Goal: Task Accomplishment & Management: Manage account settings

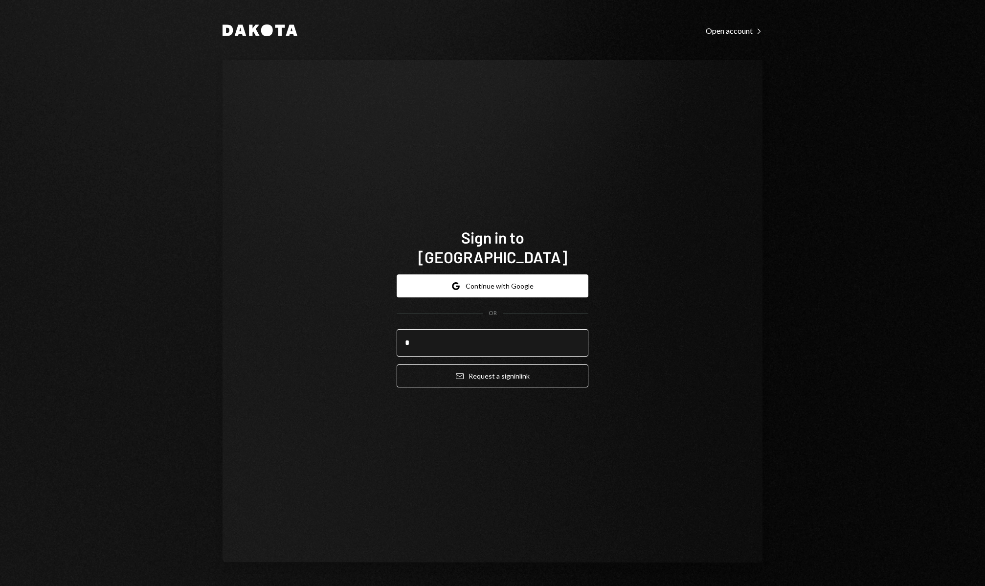
type input "**********"
click at [536, 365] on button "Email Request a sign in link" at bounding box center [493, 376] width 192 height 23
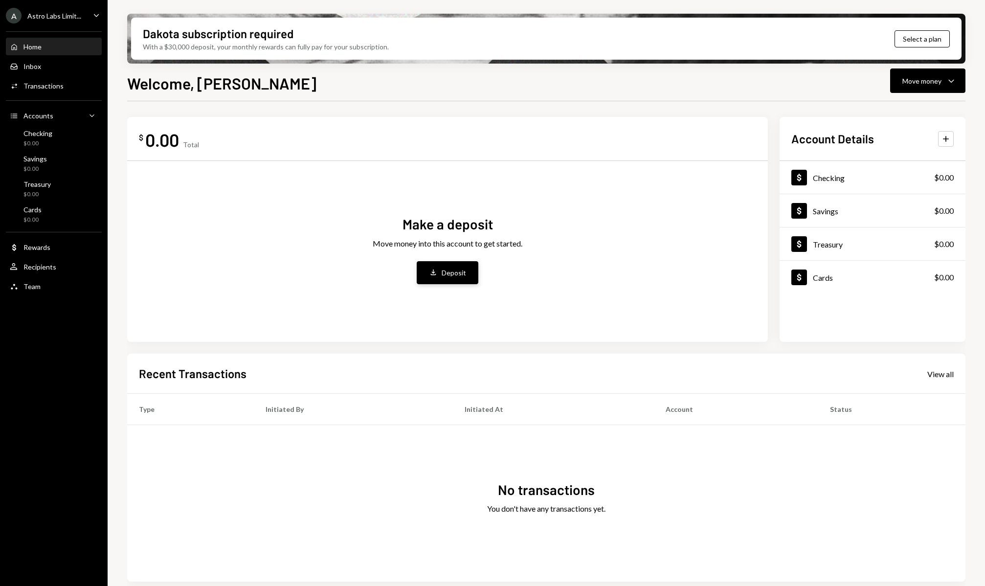
click at [459, 275] on div "Deposit" at bounding box center [454, 273] width 24 height 10
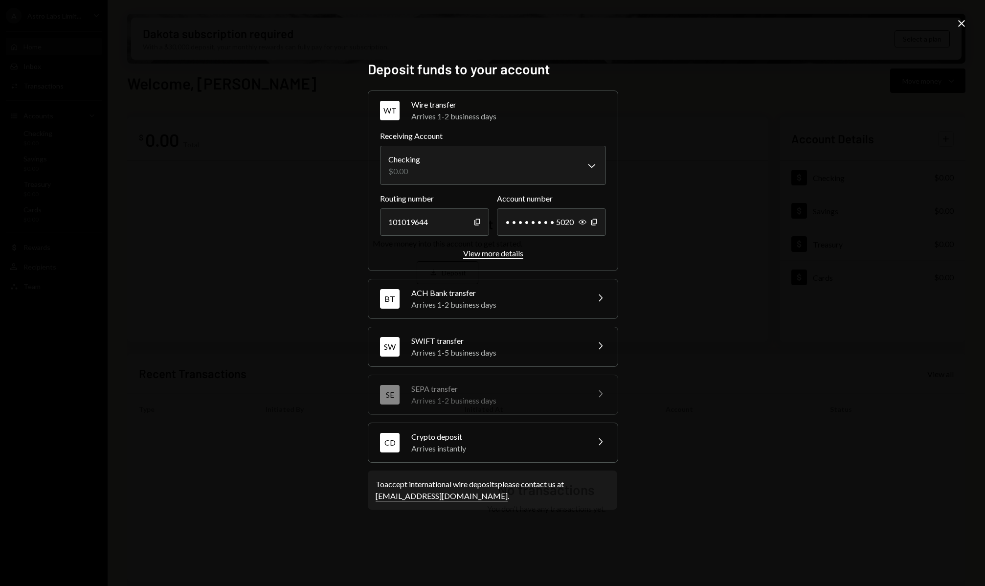
click at [490, 252] on div "View more details" at bounding box center [493, 253] width 60 height 9
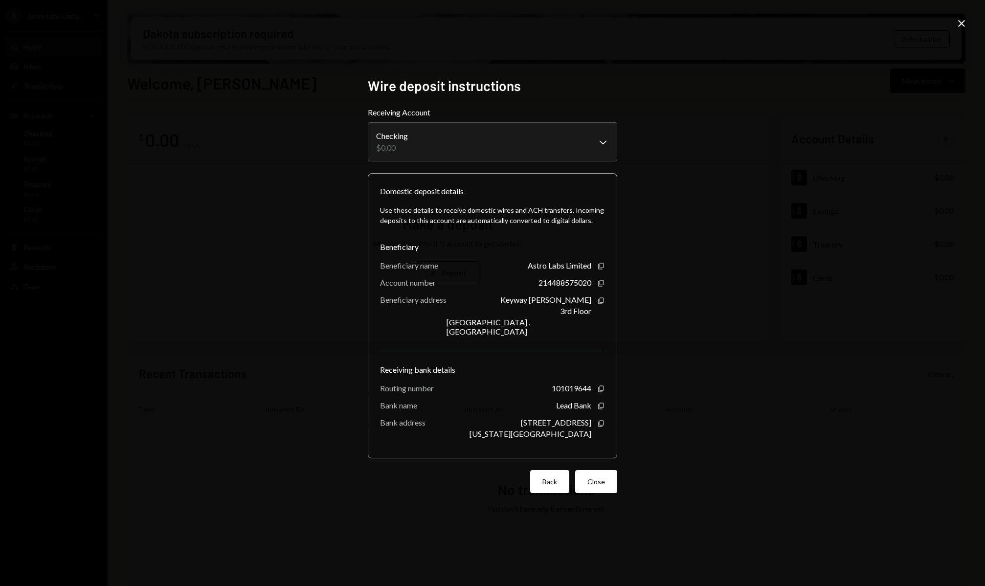
click at [559, 482] on button "Back" at bounding box center [549, 481] width 39 height 23
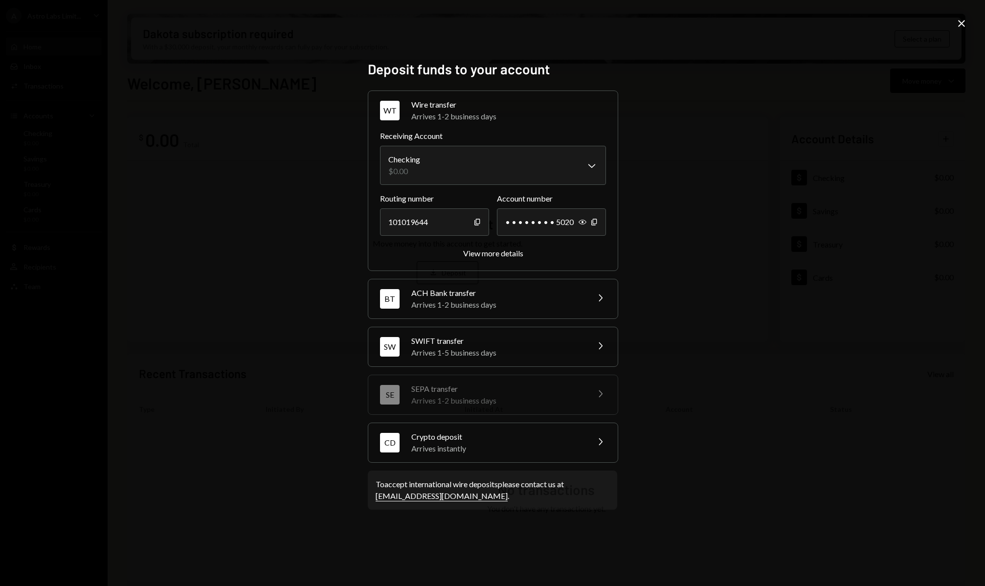
click at [514, 431] on div "Crypto deposit" at bounding box center [497, 437] width 171 height 12
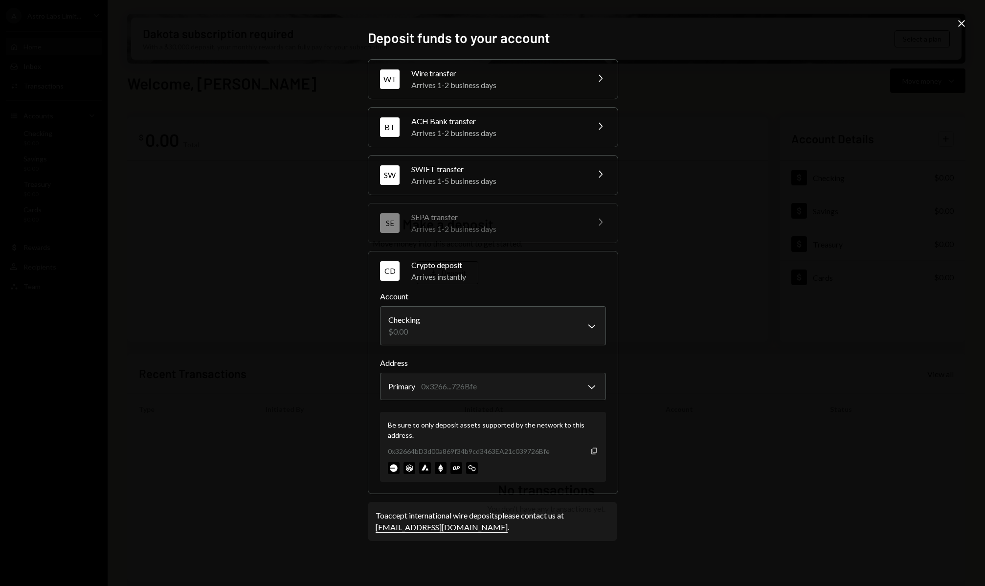
click at [595, 452] on icon "Copy" at bounding box center [595, 451] width 8 height 8
click at [966, 21] on icon "Close" at bounding box center [962, 24] width 12 height 12
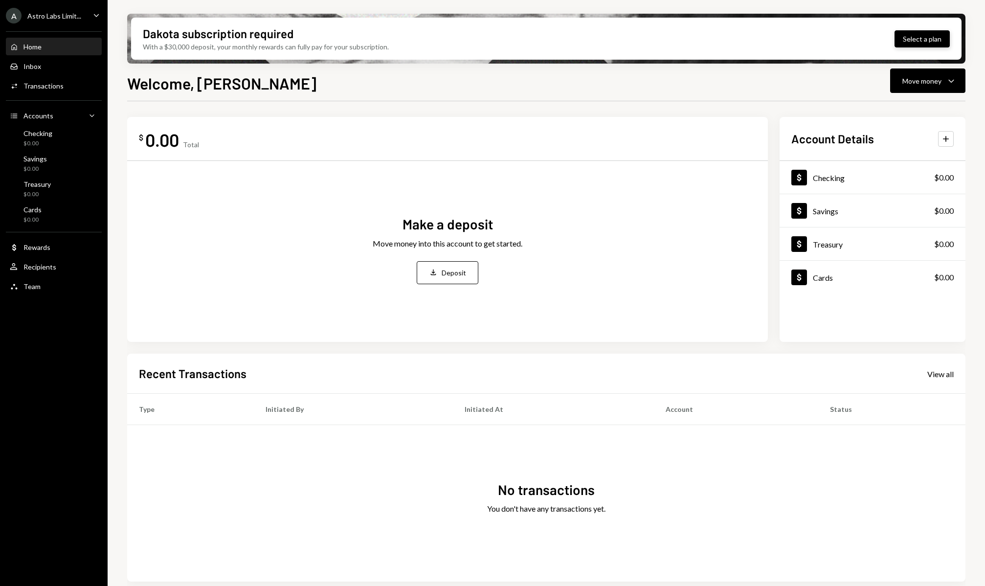
click at [925, 38] on button "Select a plan" at bounding box center [922, 38] width 55 height 17
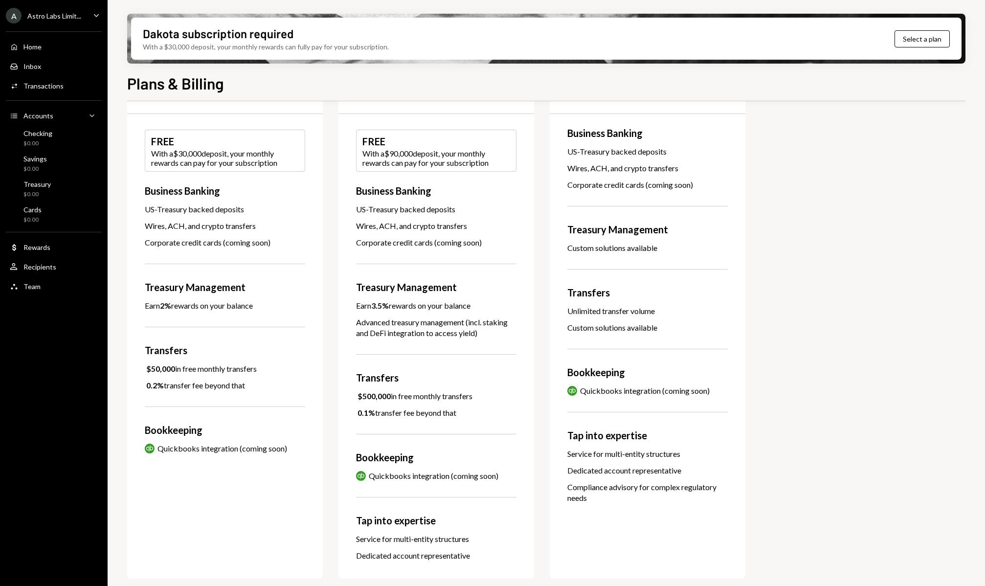
scroll to position [146, 0]
click at [47, 295] on div "Home Home Inbox Inbox Activities Transactions Accounts Accounts Caret Down Chec…" at bounding box center [54, 161] width 108 height 272
click at [47, 289] on div "Team Team" at bounding box center [54, 286] width 88 height 9
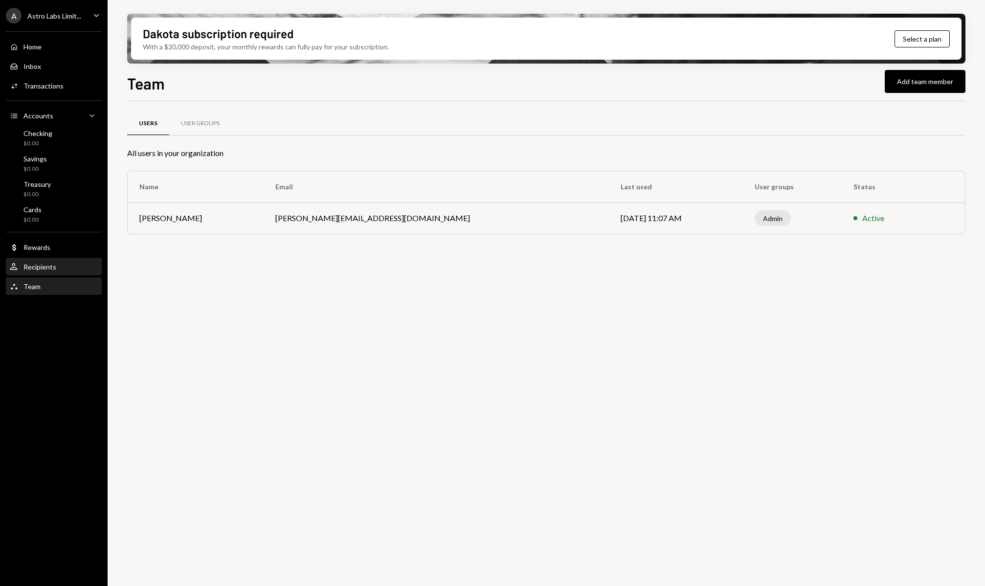
click at [72, 262] on div "User Recipients" at bounding box center [54, 267] width 88 height 17
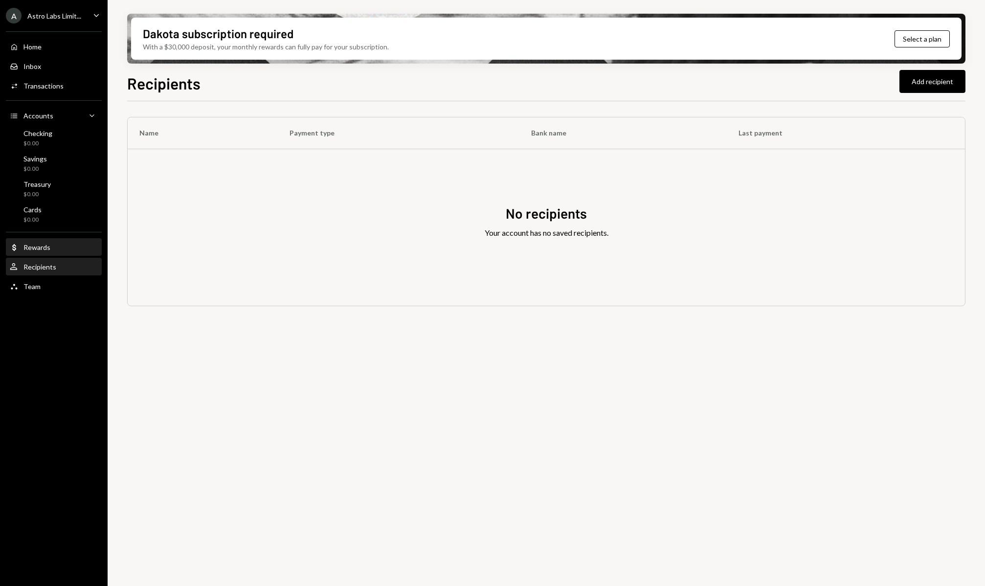
click at [68, 253] on div "Dollar Rewards" at bounding box center [54, 247] width 88 height 17
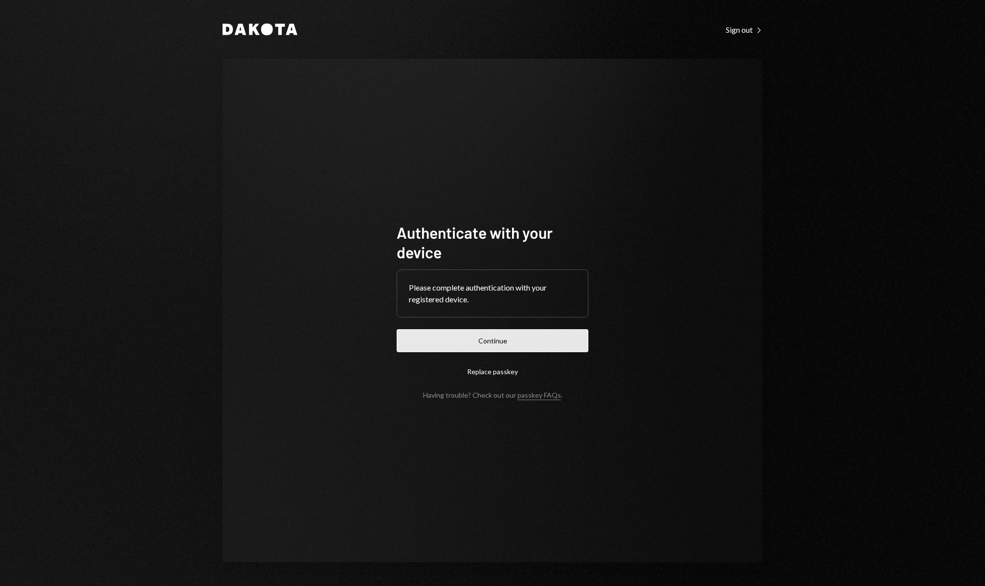
click at [514, 345] on button "Continue" at bounding box center [493, 340] width 192 height 23
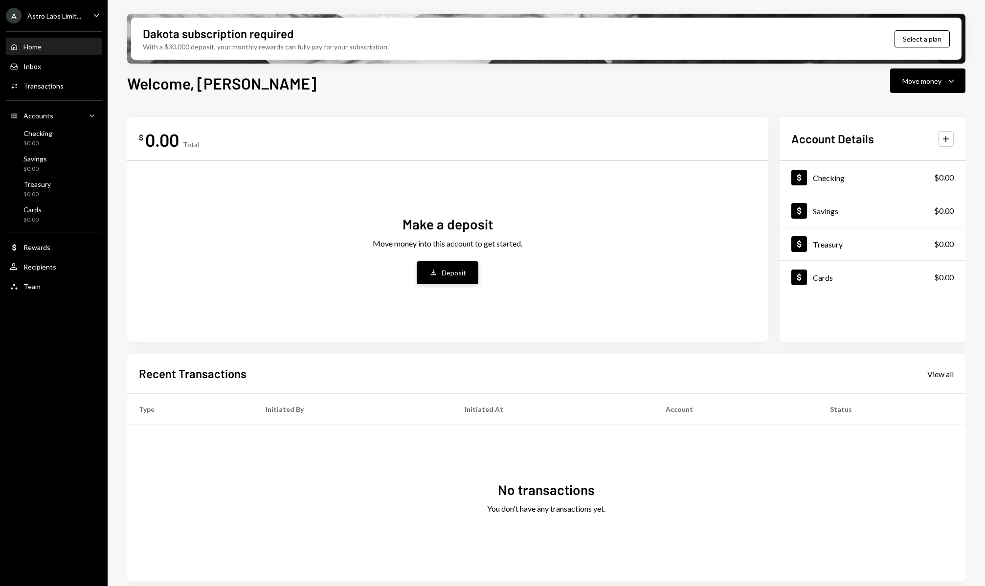
click at [437, 270] on icon "Deposit" at bounding box center [433, 272] width 9 height 9
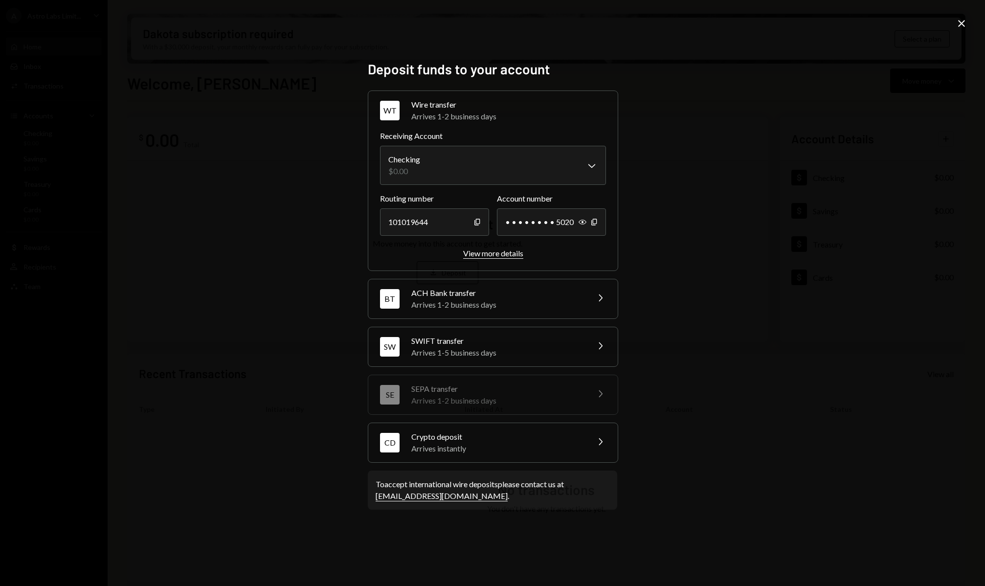
click at [488, 254] on div "View more details" at bounding box center [493, 253] width 60 height 9
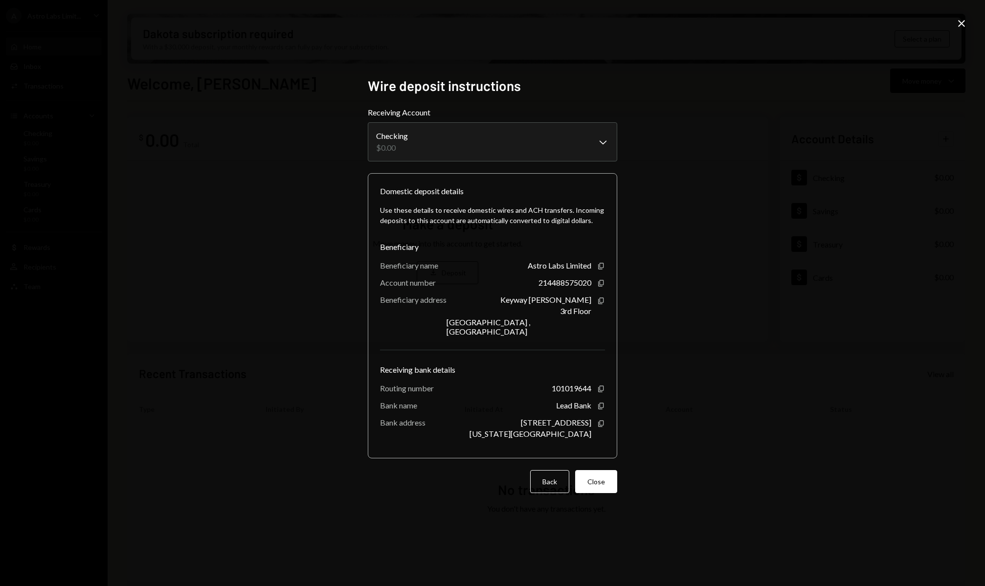
click at [325, 173] on div "**********" at bounding box center [492, 293] width 985 height 586
click at [962, 23] on icon at bounding box center [962, 23] width 7 height 7
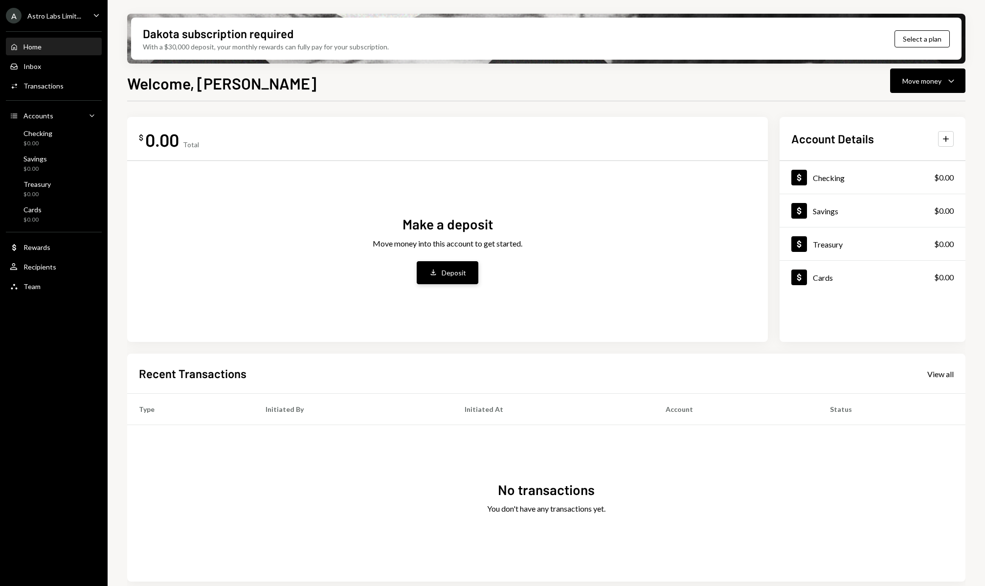
click at [435, 269] on icon "Deposit" at bounding box center [433, 272] width 9 height 9
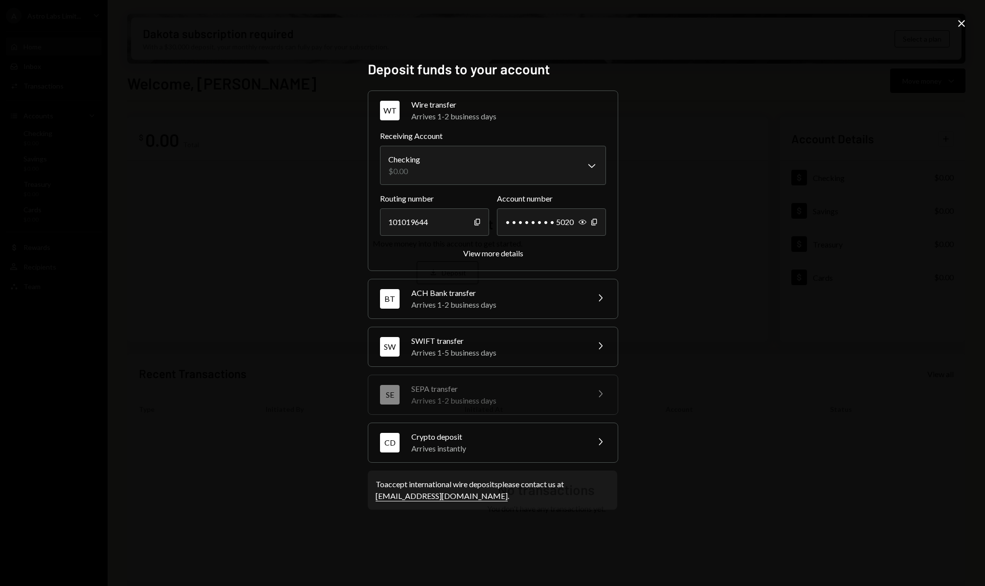
click at [514, 437] on div "Crypto deposit" at bounding box center [497, 437] width 171 height 12
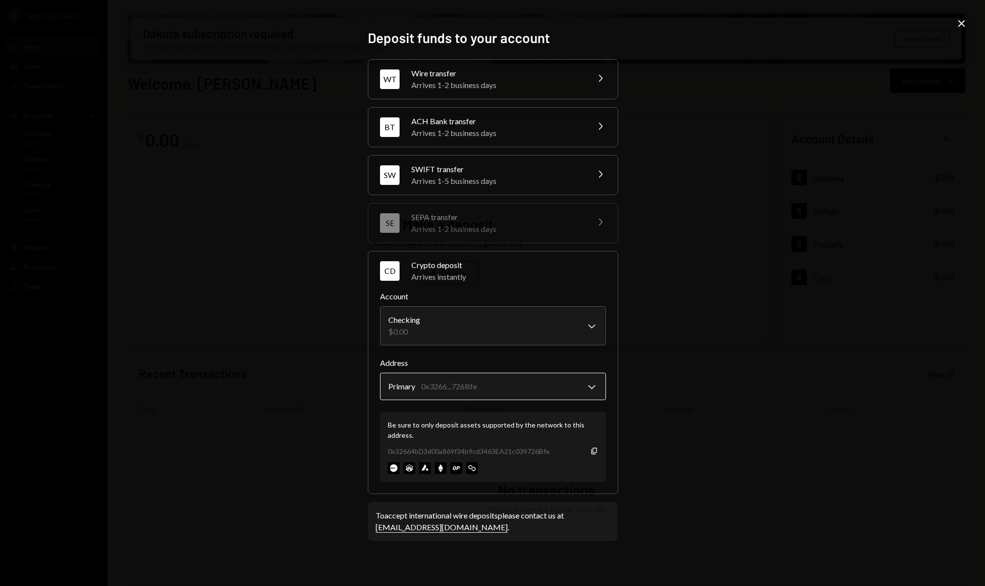
click at [577, 390] on body "A Astro Labs Limit... Caret Down Home Home Inbox Inbox Activities Transactions …" at bounding box center [492, 293] width 985 height 586
click at [591, 453] on icon "Copy" at bounding box center [595, 451] width 8 height 8
